Goal: Transaction & Acquisition: Register for event/course

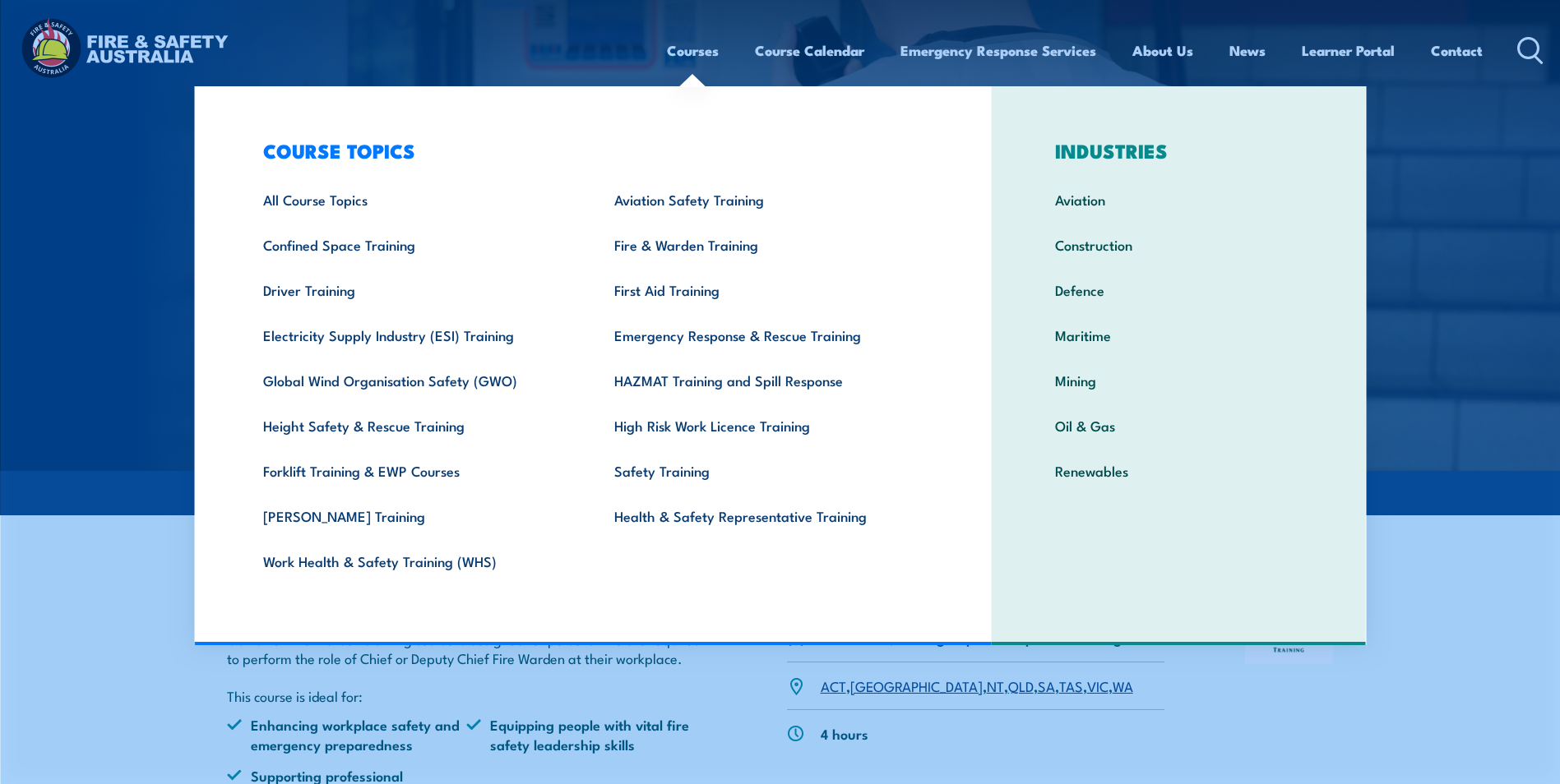
click at [709, 47] on link "Courses" at bounding box center [692, 50] width 52 height 43
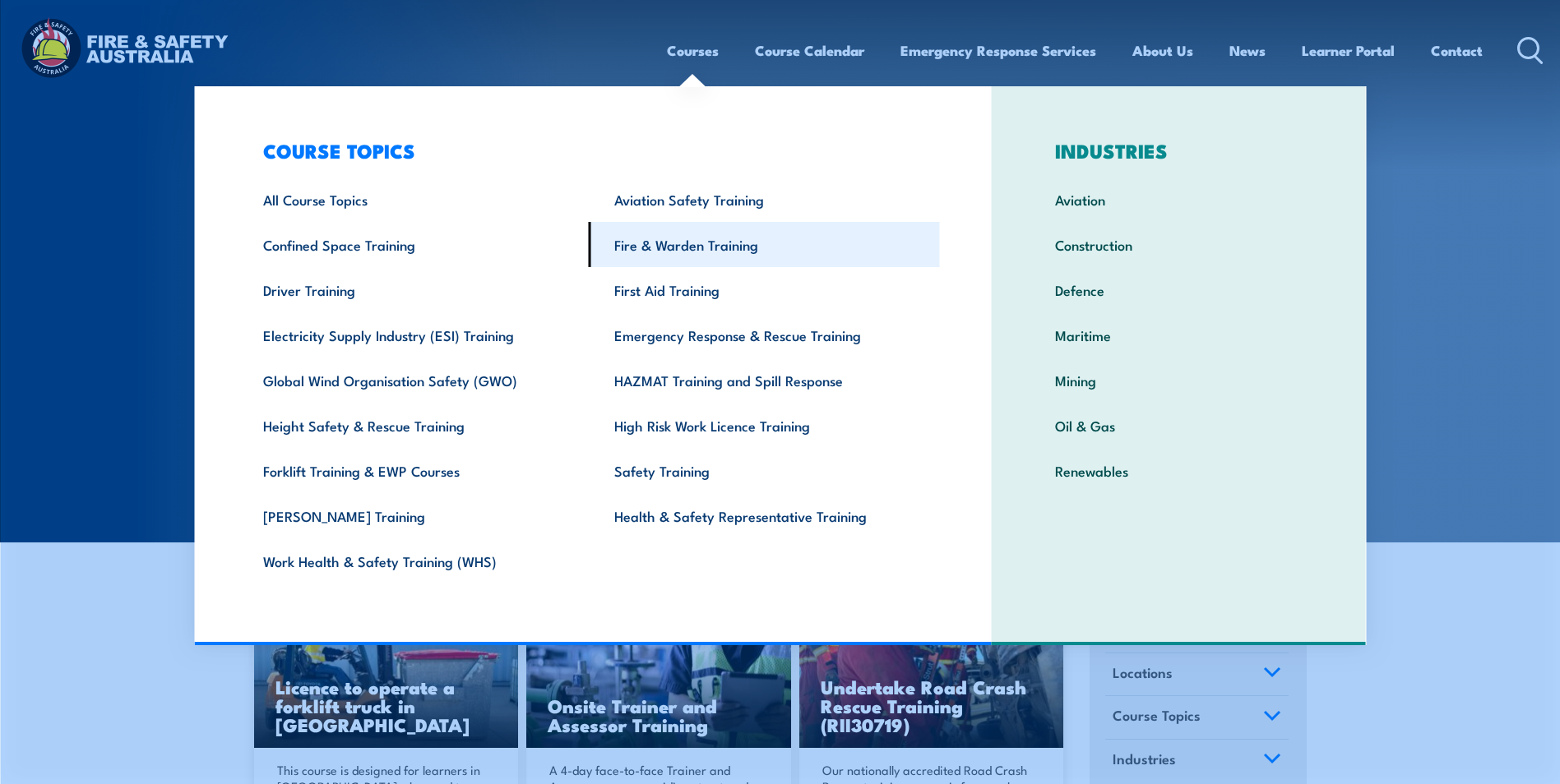
click at [722, 240] on link "Fire & Warden Training" at bounding box center [764, 244] width 351 height 45
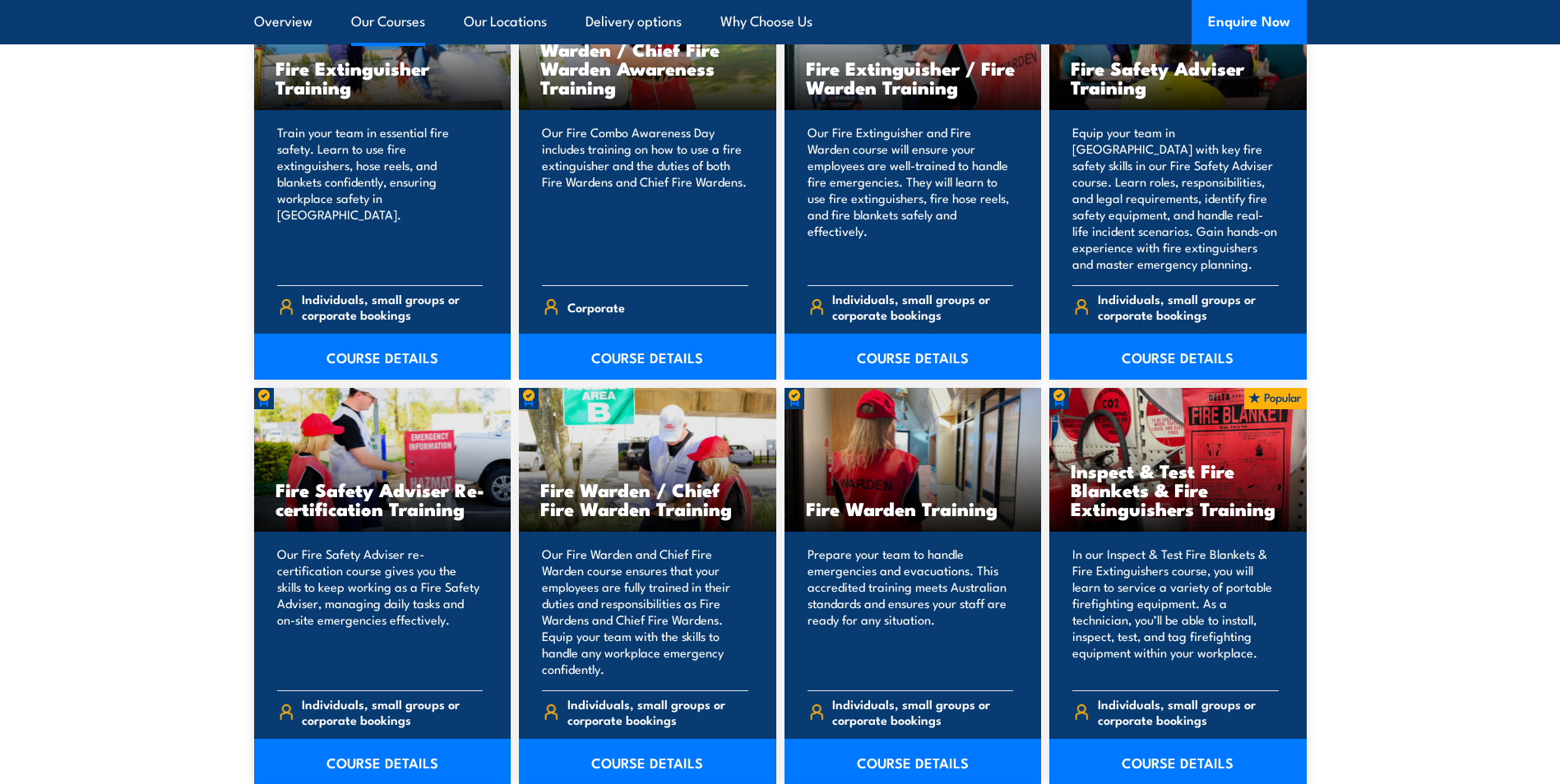
scroll to position [1891, 0]
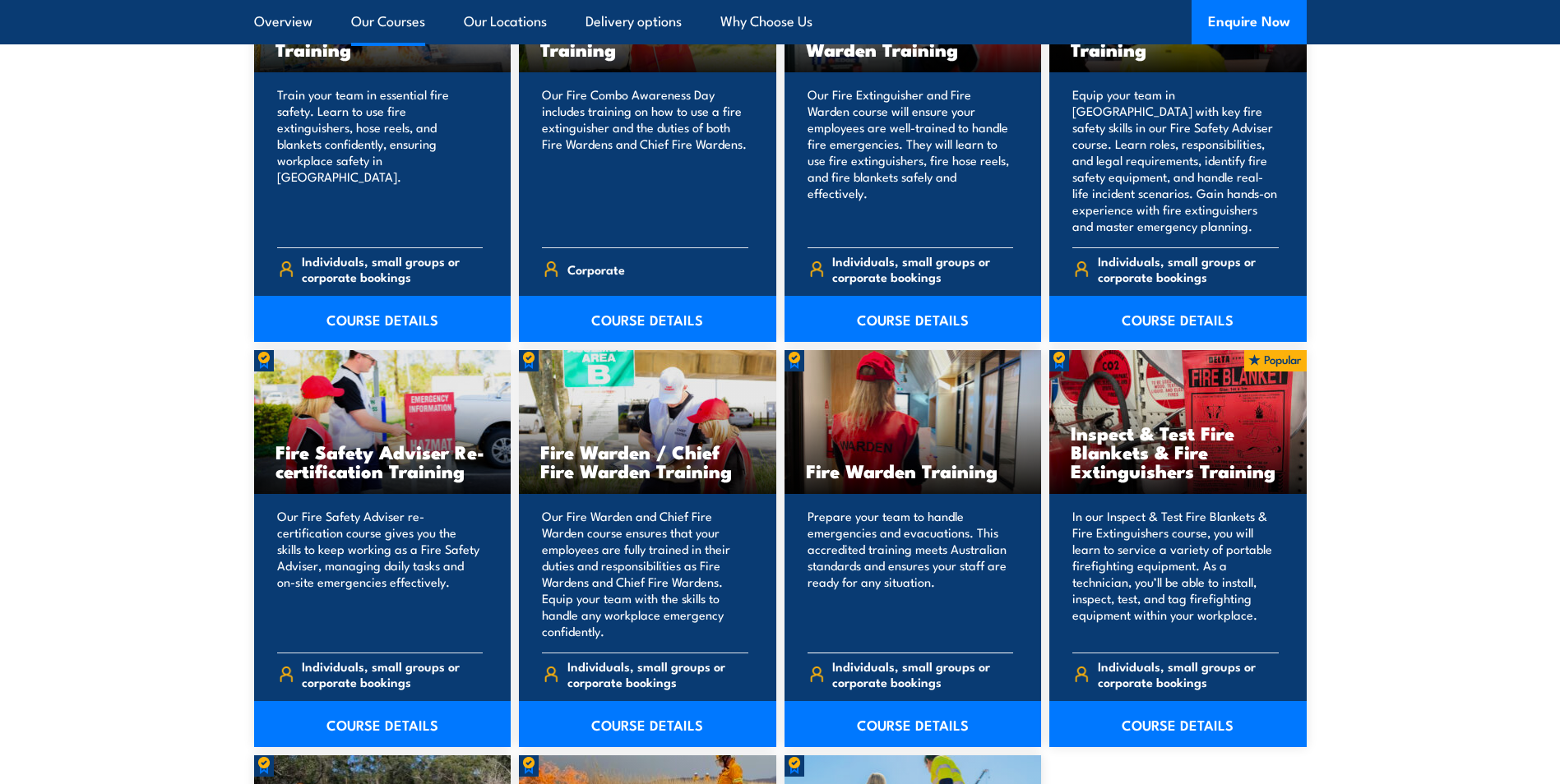
click at [900, 535] on p "Prepare your team to handle emergencies and evacuations. This accredited traini…" at bounding box center [910, 574] width 206 height 131
click at [921, 707] on link "COURSE DETAILS" at bounding box center [913, 724] width 257 height 46
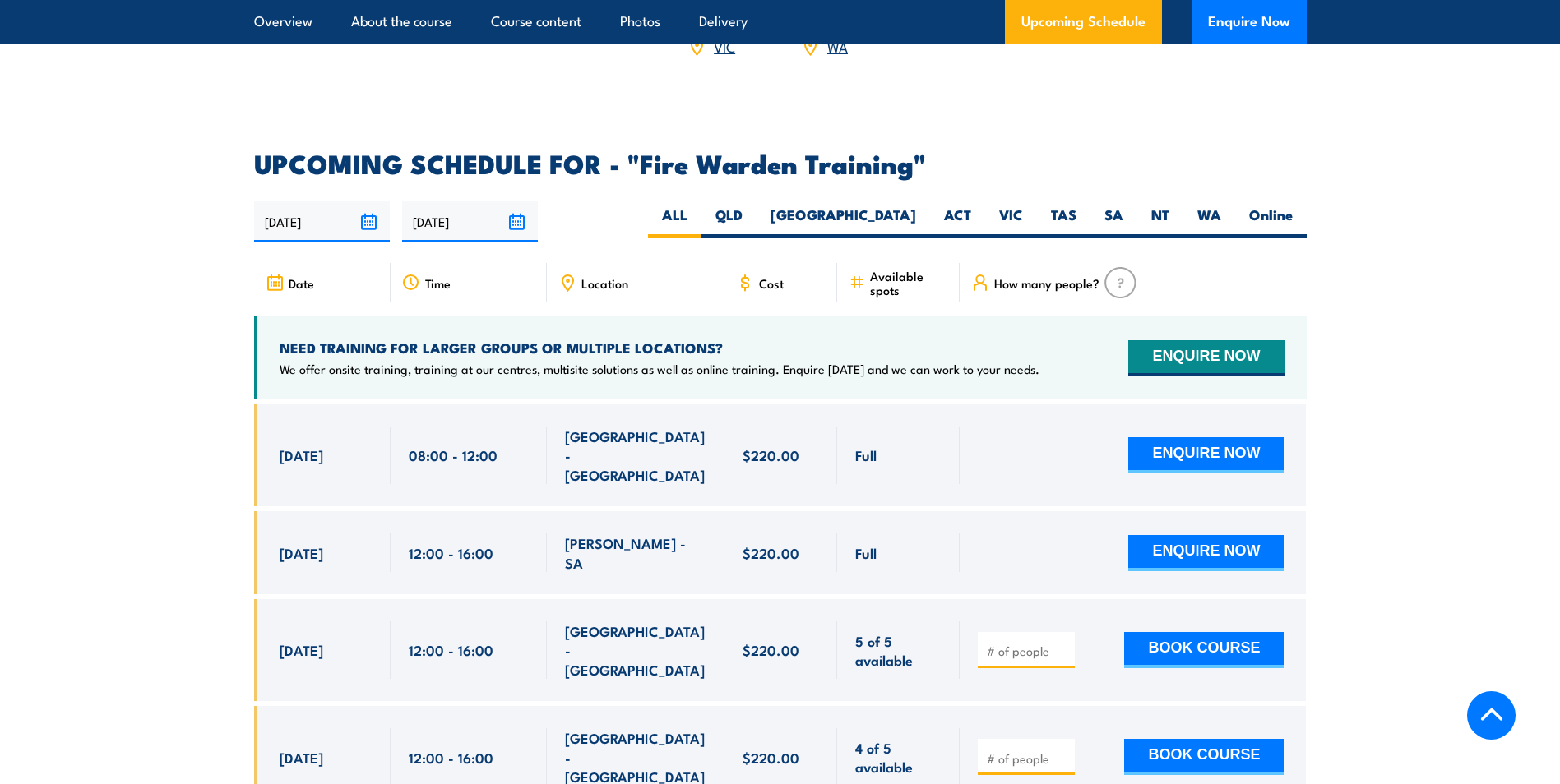
scroll to position [2959, 0]
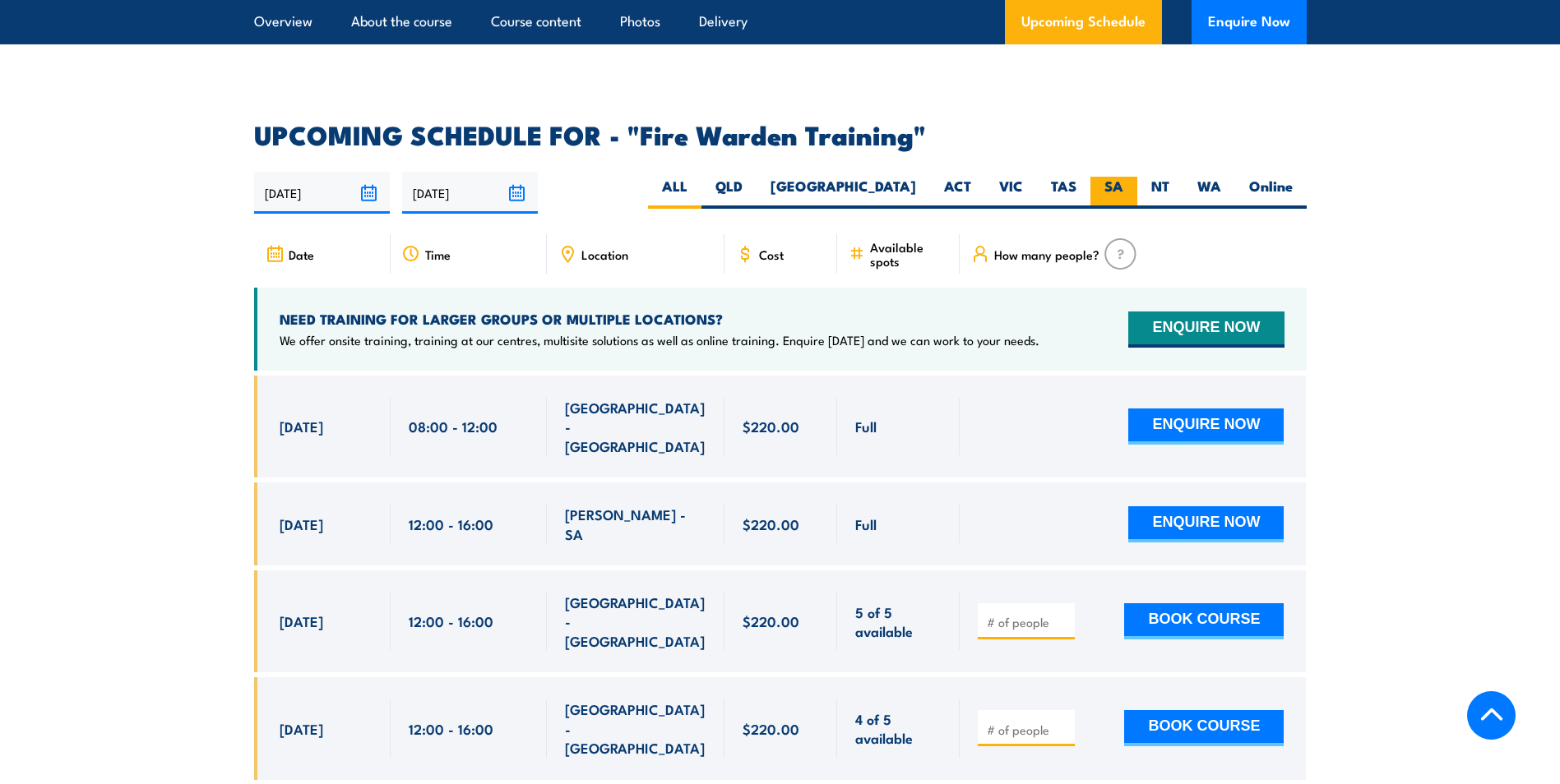
click at [1109, 177] on label "SA" at bounding box center [1113, 193] width 47 height 32
click at [1123, 177] on input "SA" at bounding box center [1128, 182] width 11 height 11
radio input "true"
click at [1109, 177] on label "SA" at bounding box center [1113, 193] width 47 height 32
click at [1123, 177] on input "SA" at bounding box center [1128, 182] width 11 height 11
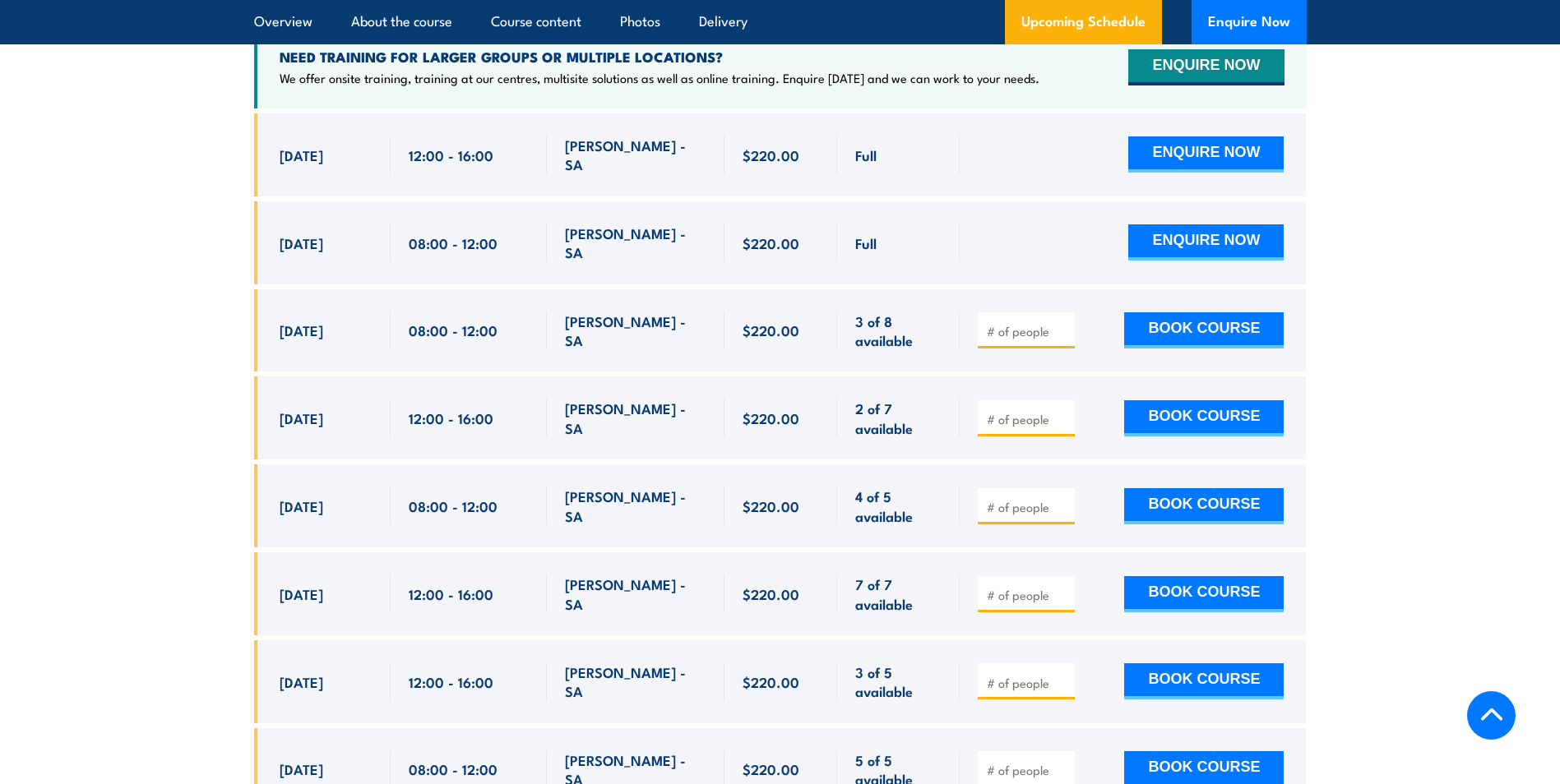
scroll to position [3303, 0]
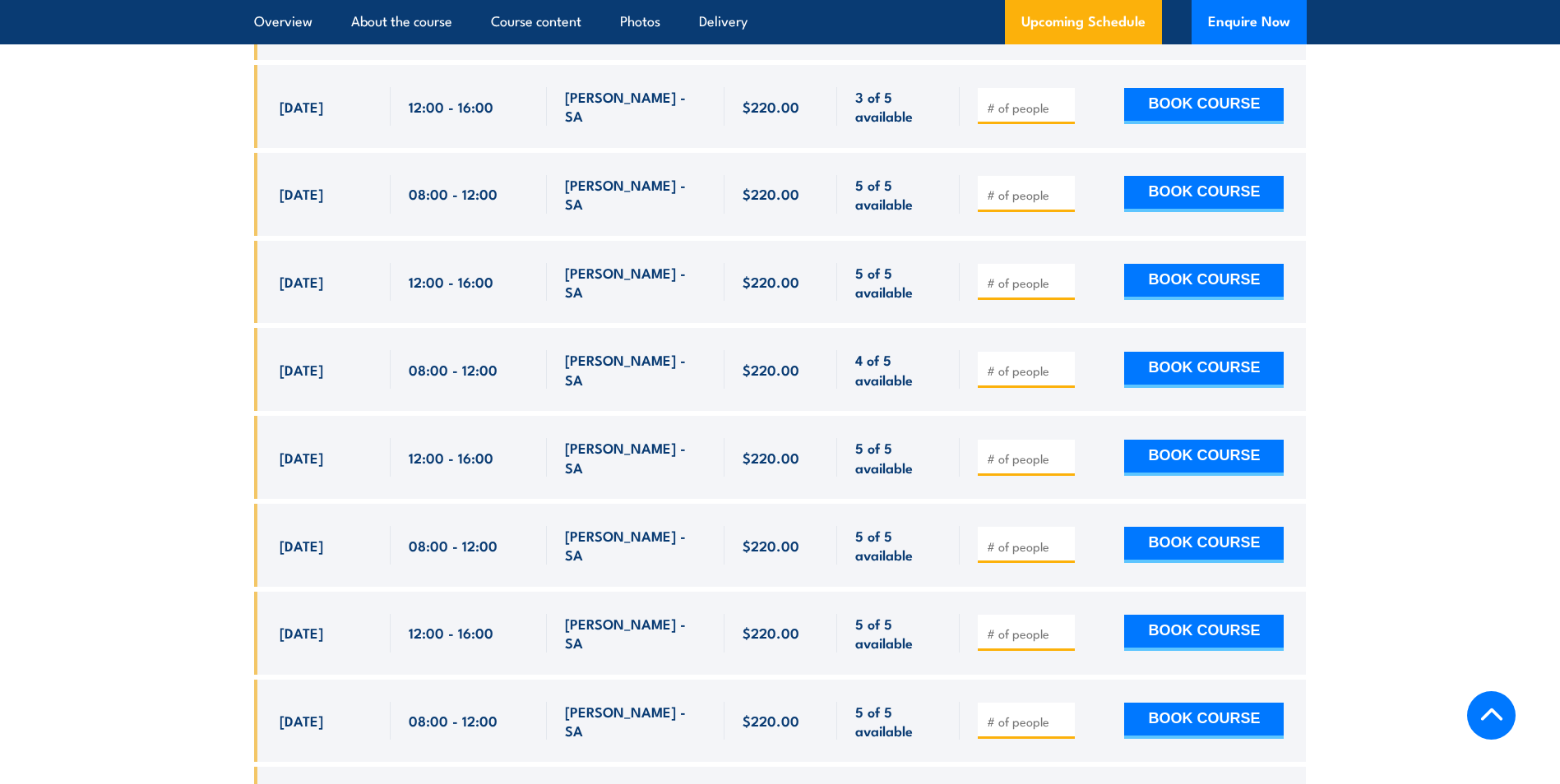
scroll to position [3714, 0]
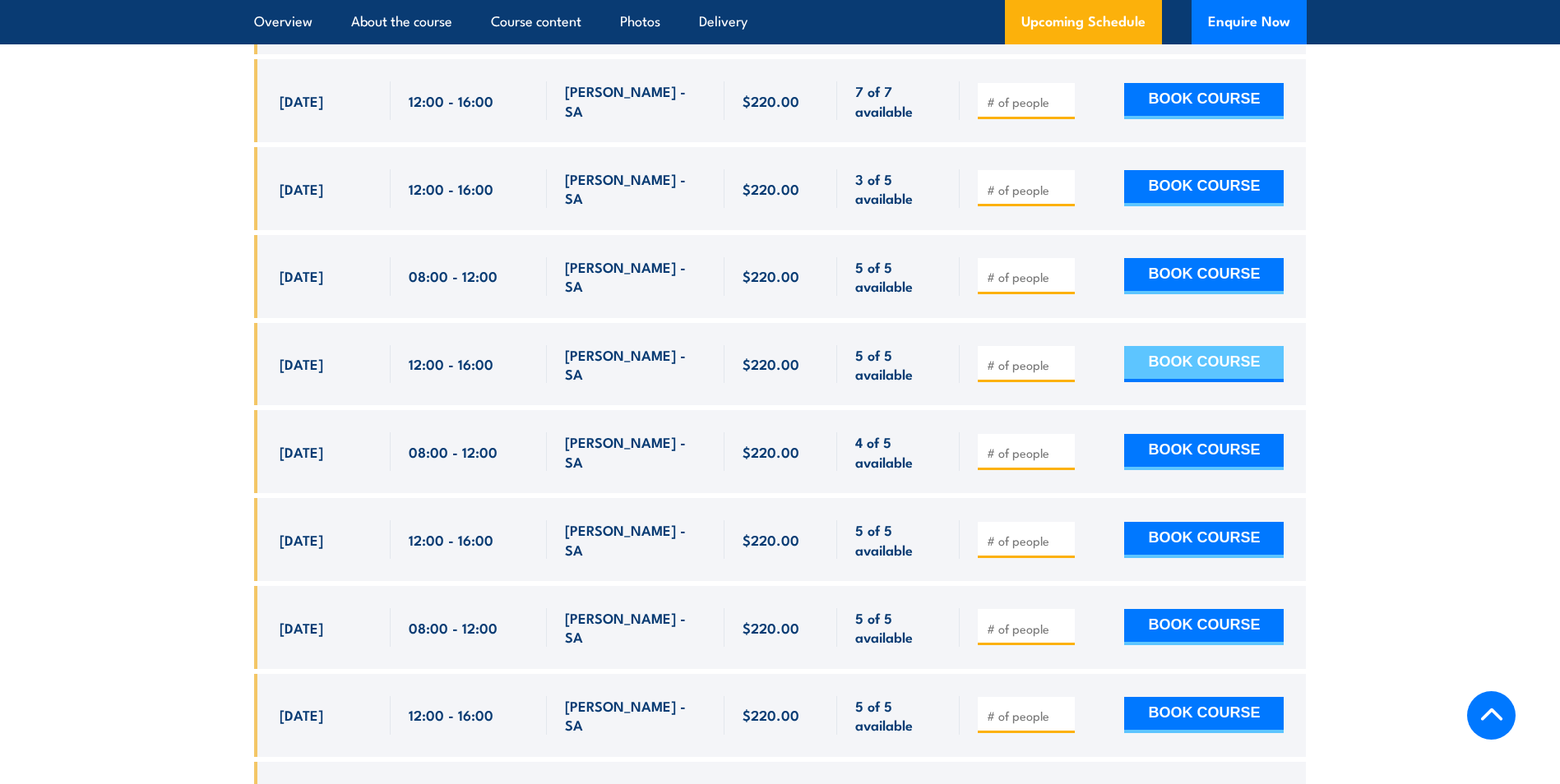
click at [1173, 346] on button "BOOK COURSE" at bounding box center [1203, 363] width 159 height 36
type input "1"
click at [1065, 357] on input "1" at bounding box center [1028, 364] width 83 height 16
click at [1251, 346] on button "BOOK COURSE" at bounding box center [1203, 363] width 159 height 36
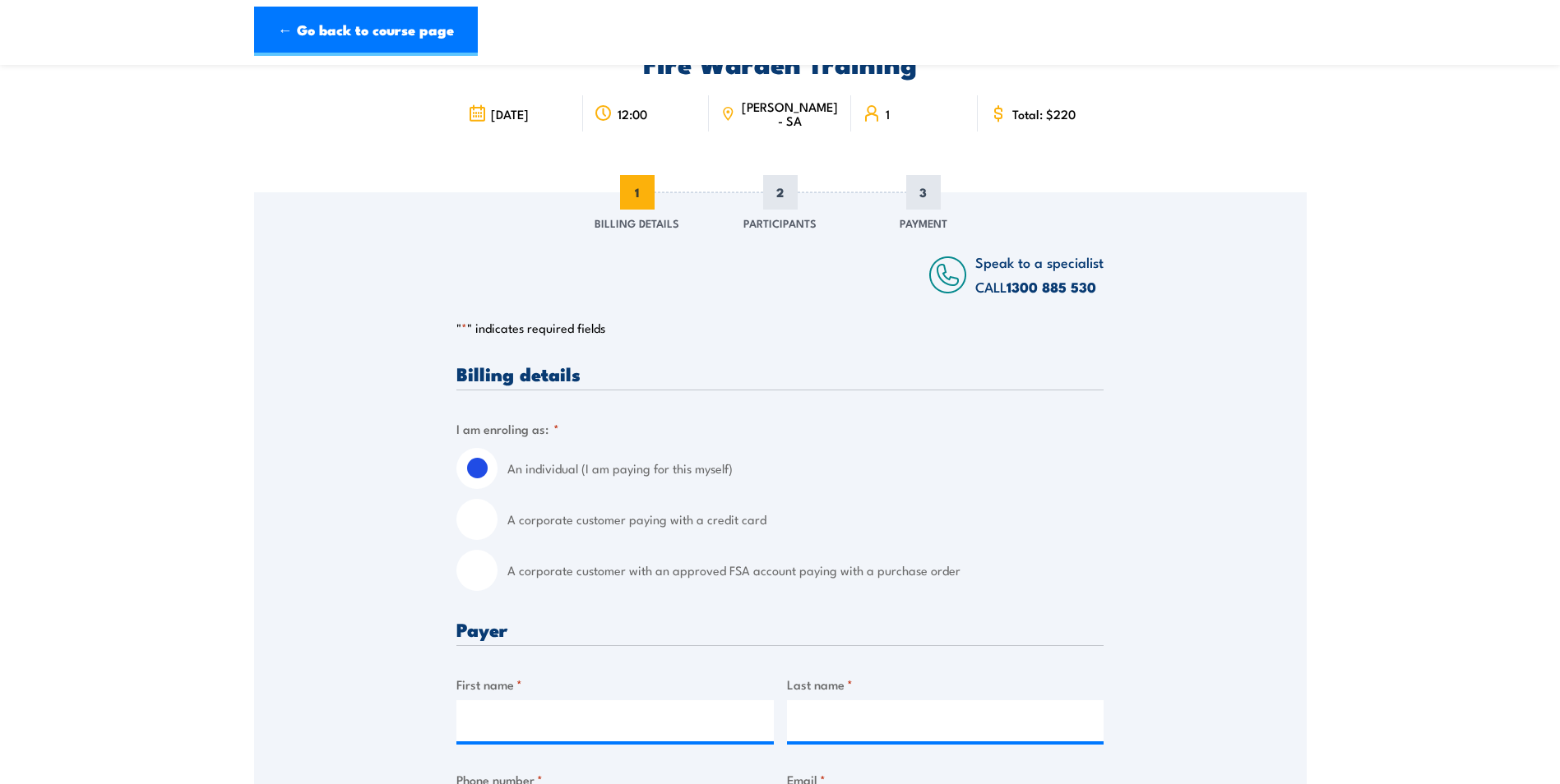
scroll to position [164, 0]
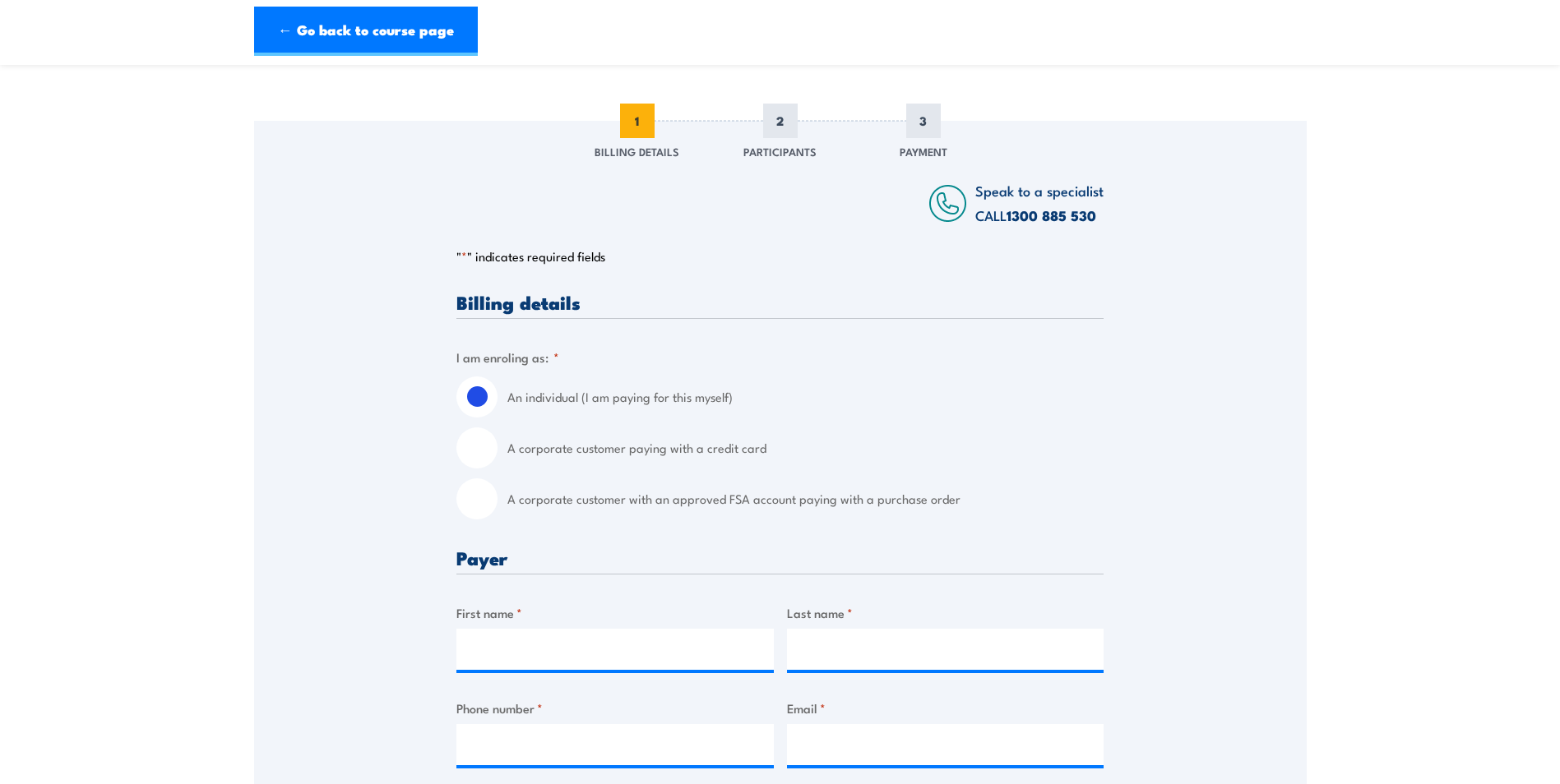
click at [480, 498] on input "A corporate customer with an approved FSA account paying with a purchase order" at bounding box center [477, 499] width 41 height 41
radio input "true"
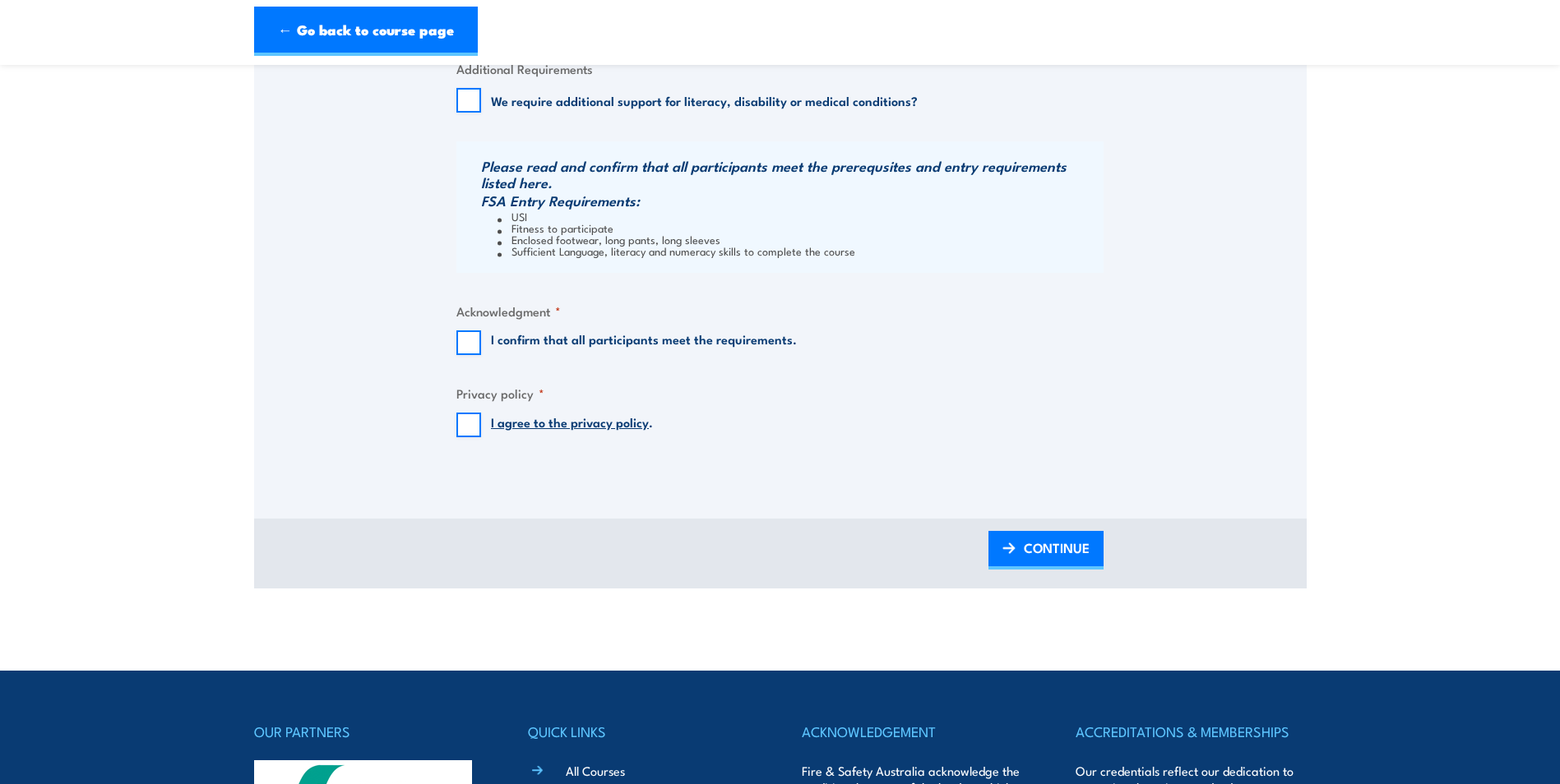
scroll to position [1479, 0]
